Goal: Task Accomplishment & Management: Manage account settings

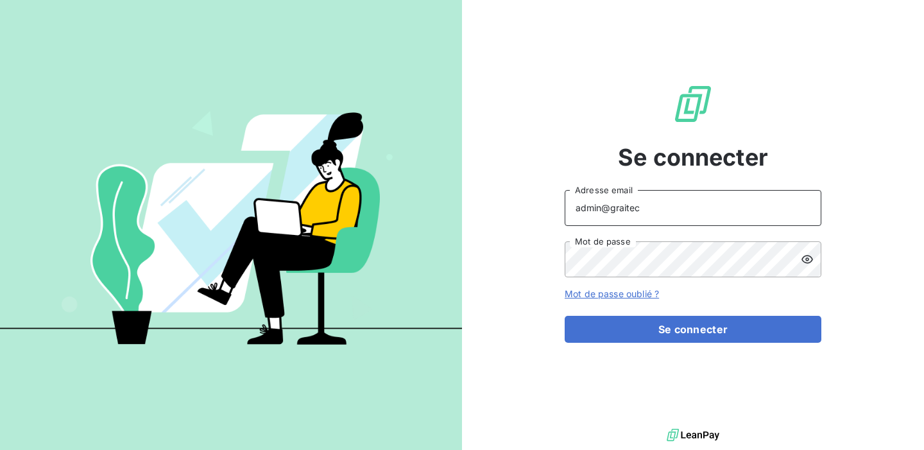
drag, startPoint x: 650, startPoint y: 211, endPoint x: 612, endPoint y: 207, distance: 38.7
click at [612, 207] on input "admin@graitec" at bounding box center [693, 208] width 257 height 36
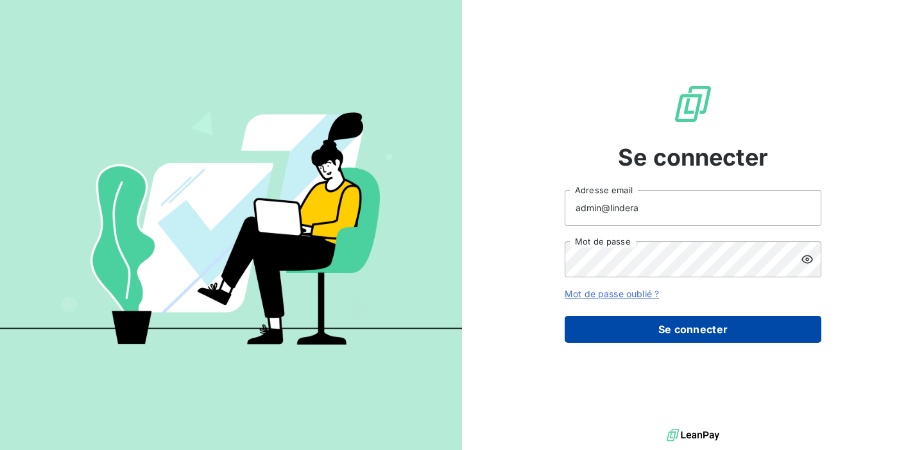
click at [679, 338] on button "Se connecter" at bounding box center [693, 329] width 257 height 27
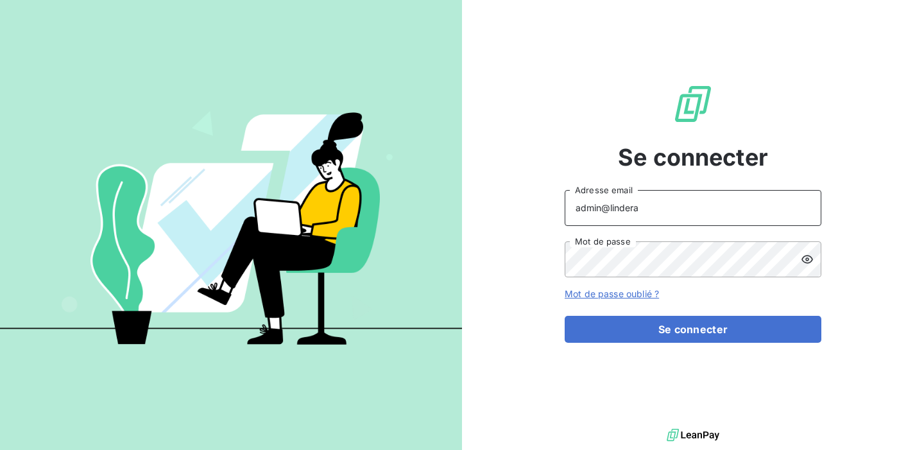
click at [646, 209] on input "admin@lindera" at bounding box center [693, 208] width 257 height 36
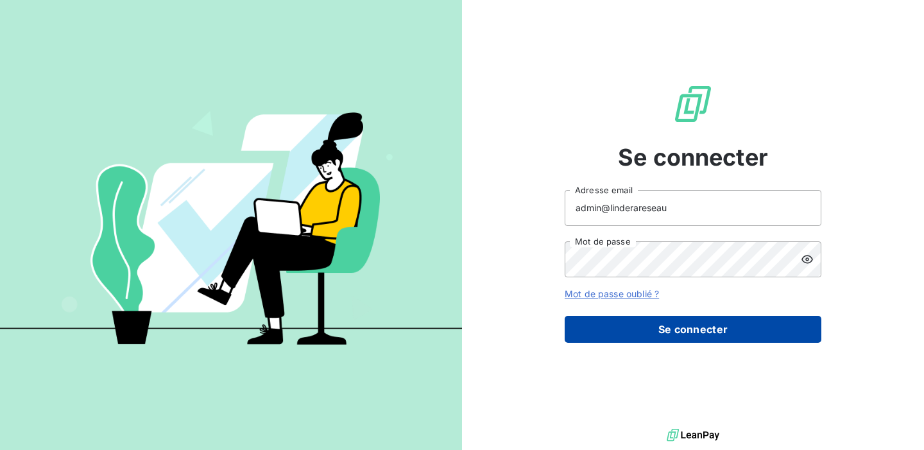
click at [663, 333] on button "Se connecter" at bounding box center [693, 329] width 257 height 27
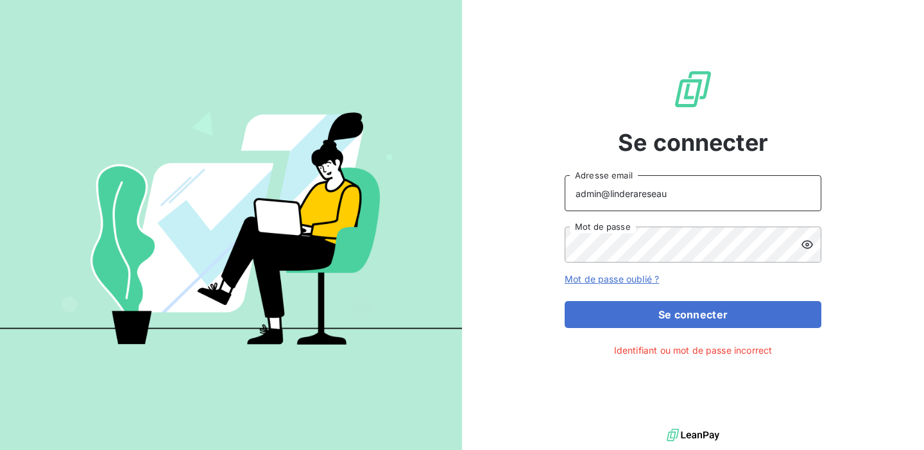
click at [686, 202] on input "admin@linderareseau" at bounding box center [693, 193] width 257 height 36
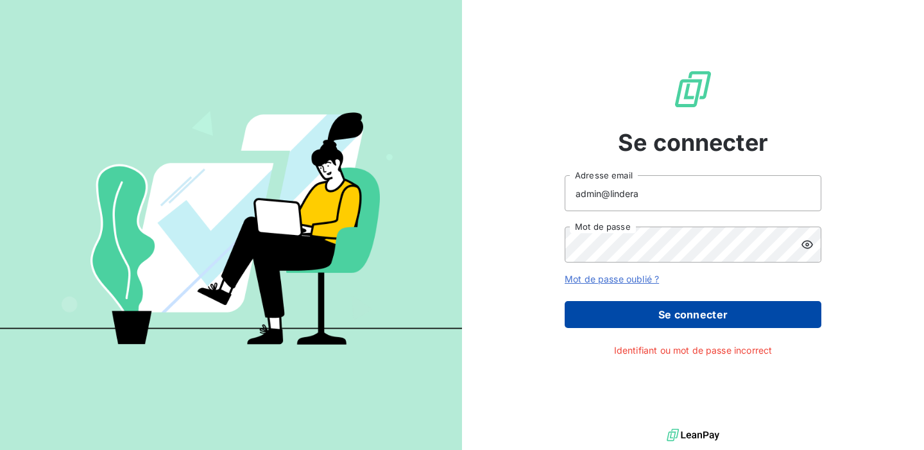
click at [663, 313] on button "Se connecter" at bounding box center [693, 314] width 257 height 27
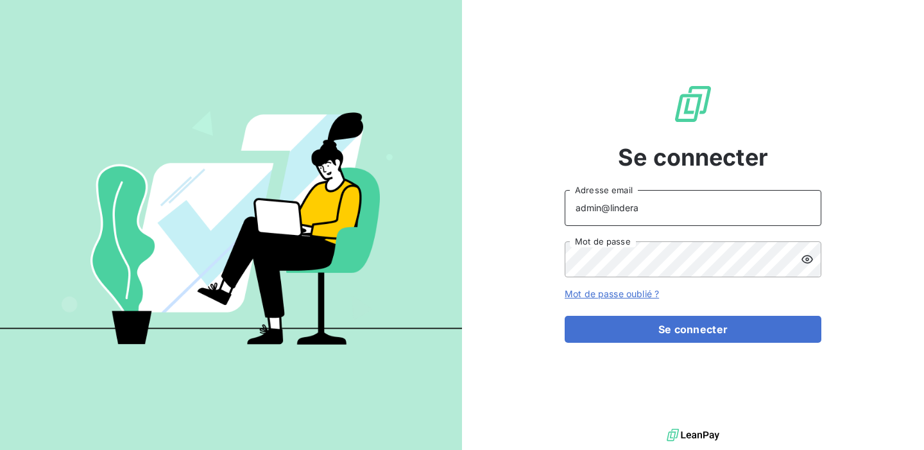
click at [647, 205] on input "admin@lindera" at bounding box center [693, 208] width 257 height 36
drag, startPoint x: 663, startPoint y: 210, endPoint x: 611, endPoint y: 210, distance: 51.4
click at [611, 210] on input "admin@lindera" at bounding box center [693, 208] width 257 height 36
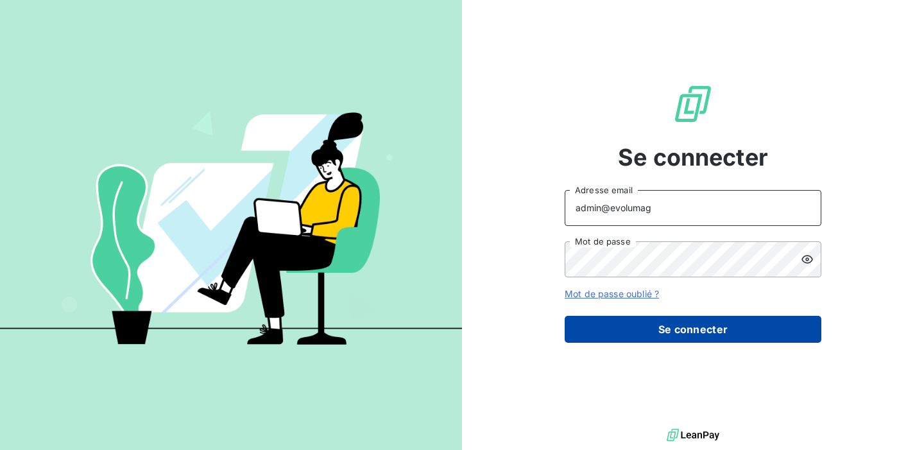
type input "admin@evolumag"
click at [649, 325] on button "Se connecter" at bounding box center [693, 329] width 257 height 27
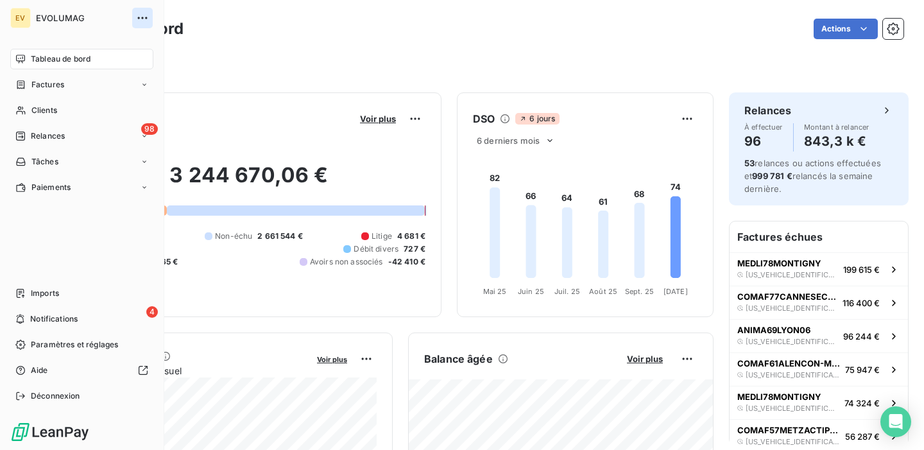
click at [140, 14] on icon "button" at bounding box center [142, 18] width 13 height 13
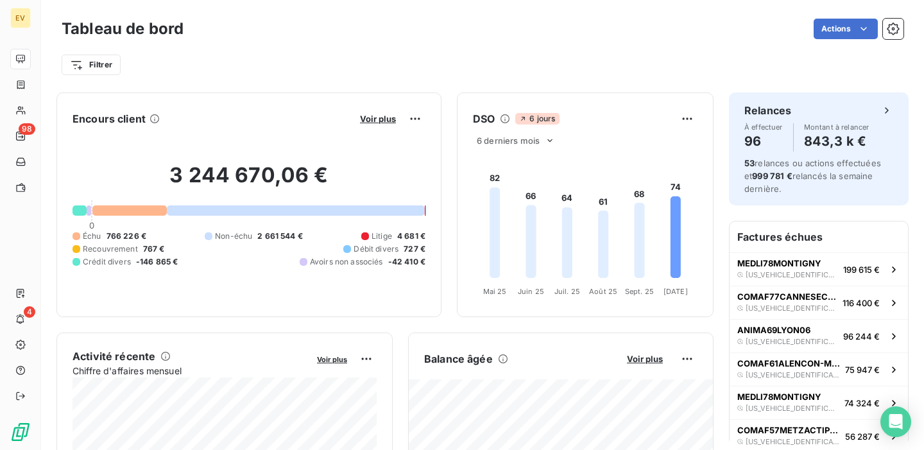
click at [503, 31] on div "Actions" at bounding box center [551, 29] width 705 height 21
click at [902, 30] on button "button" at bounding box center [893, 29] width 21 height 21
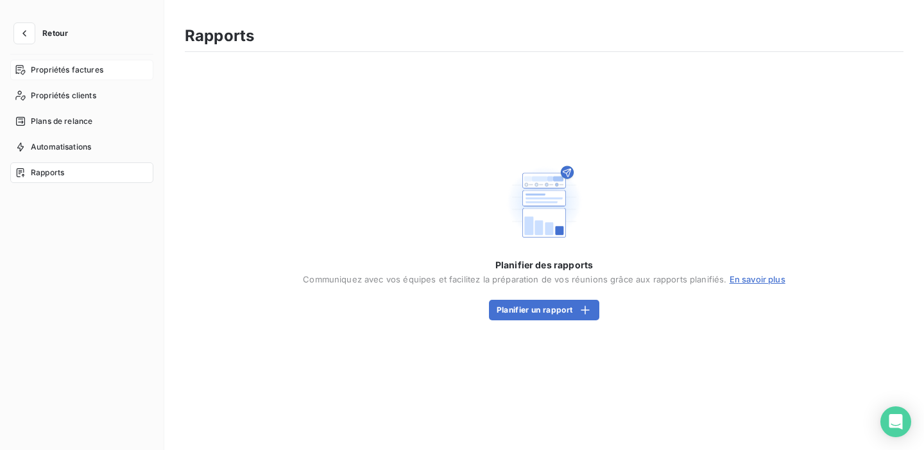
click at [66, 71] on span "Propriétés factures" at bounding box center [67, 70] width 73 height 12
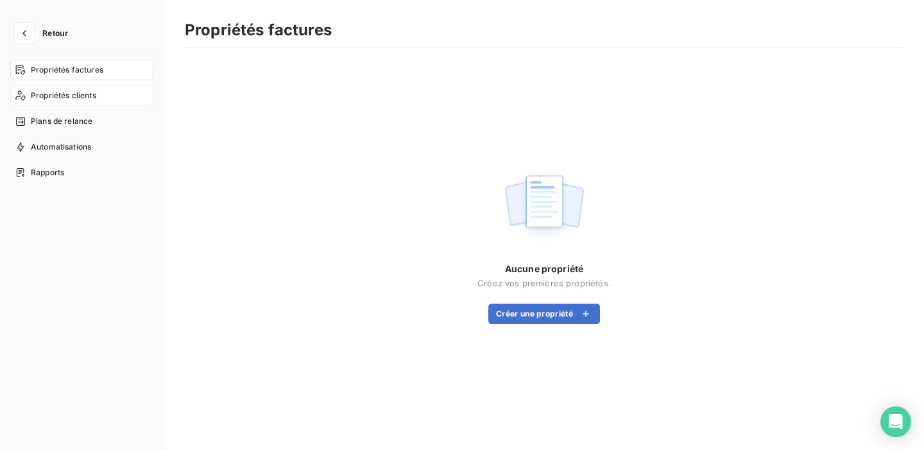
click at [71, 95] on span "Propriétés clients" at bounding box center [63, 96] width 65 height 12
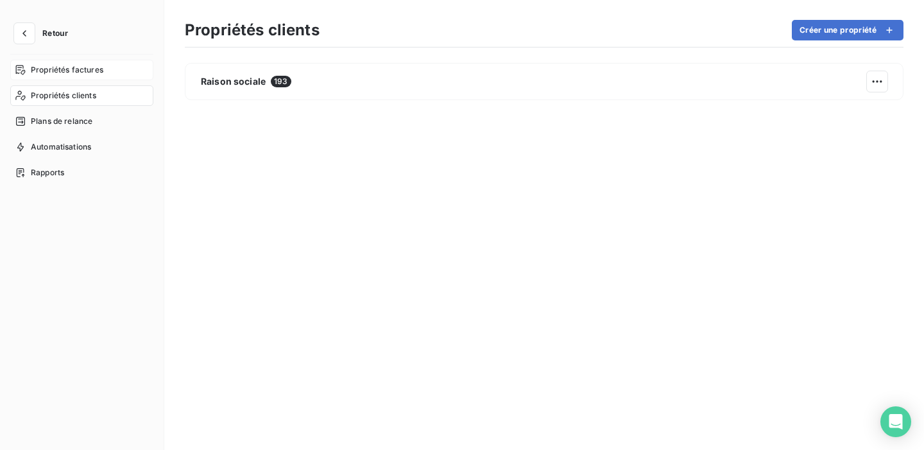
click at [64, 68] on span "Propriétés factures" at bounding box center [67, 70] width 73 height 12
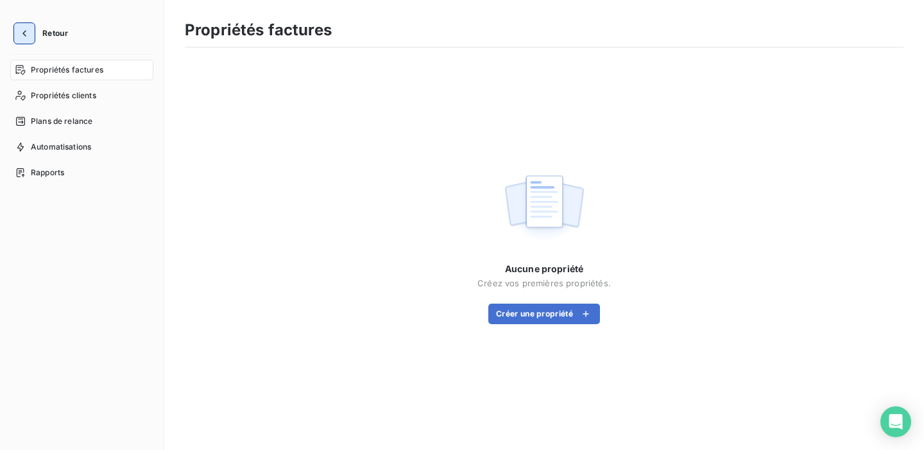
click at [26, 30] on icon "button" at bounding box center [24, 33] width 4 height 6
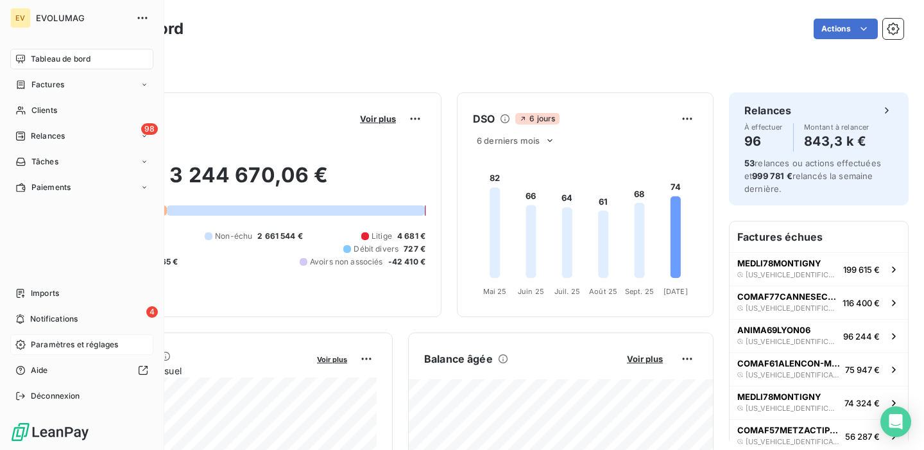
click at [24, 342] on icon at bounding box center [20, 345] width 10 height 10
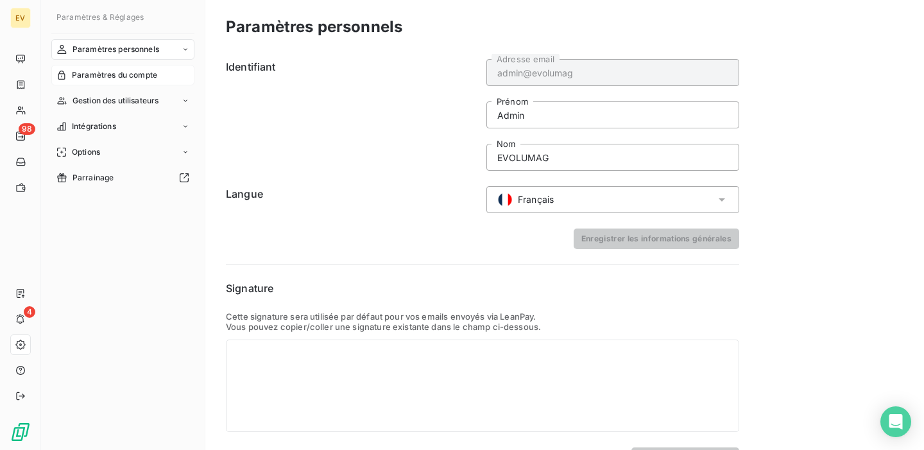
click at [125, 81] on div "Paramètres du compte" at bounding box center [122, 75] width 143 height 21
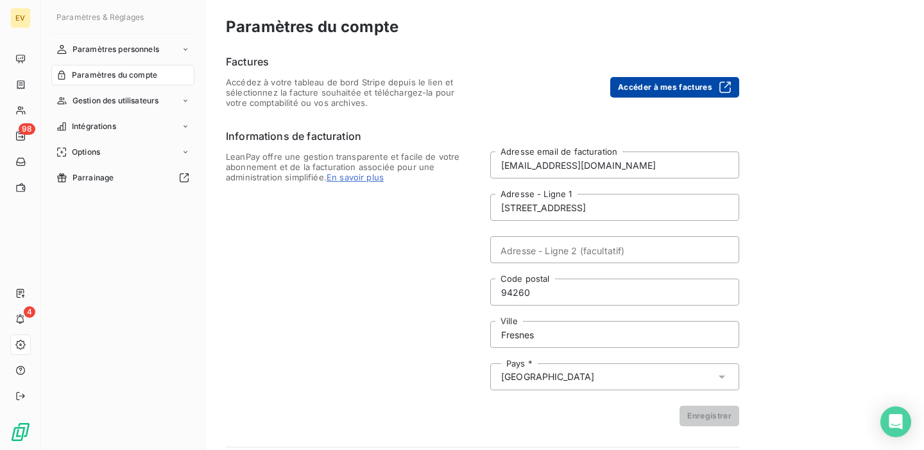
click at [680, 79] on button "Accéder à mes factures" at bounding box center [675, 87] width 129 height 21
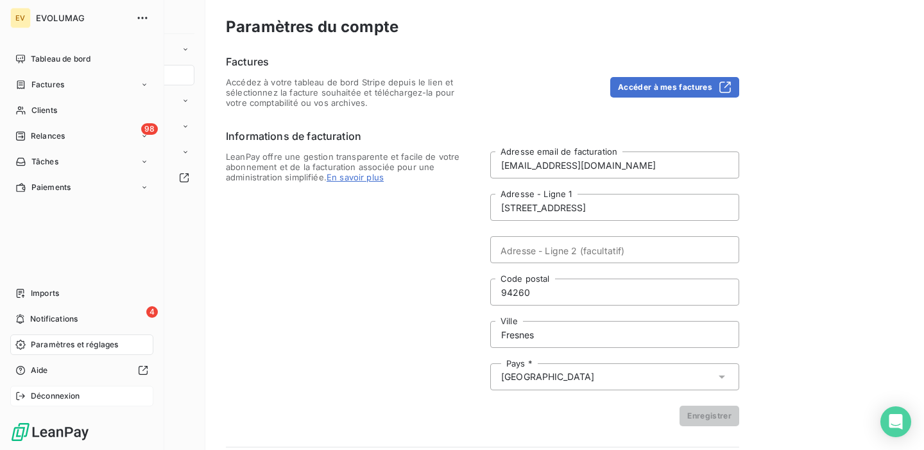
click at [49, 393] on span "Déconnexion" at bounding box center [55, 396] width 49 height 12
